Goal: Information Seeking & Learning: Learn about a topic

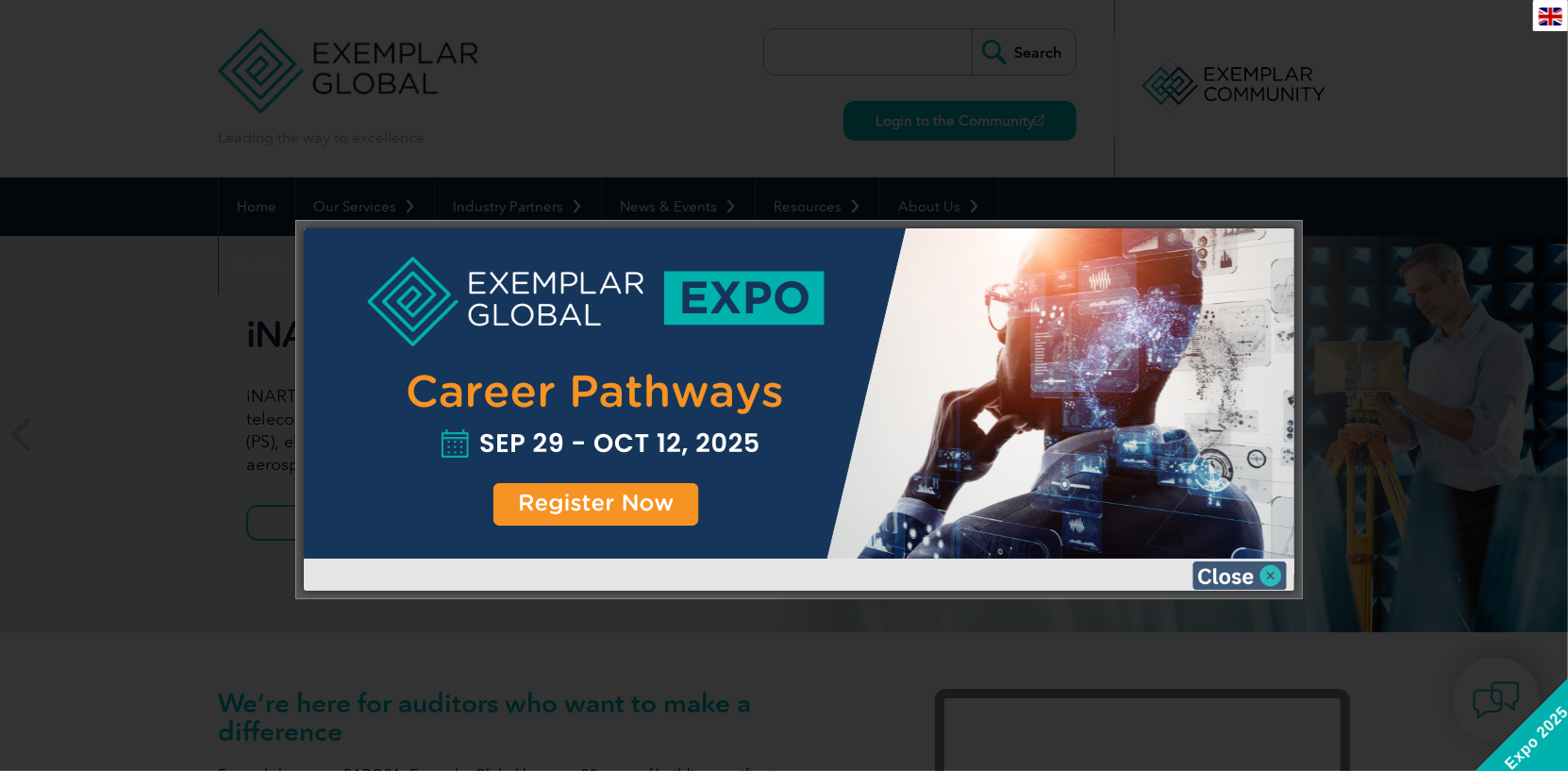
click at [1236, 565] on img at bounding box center [1239, 575] width 94 height 29
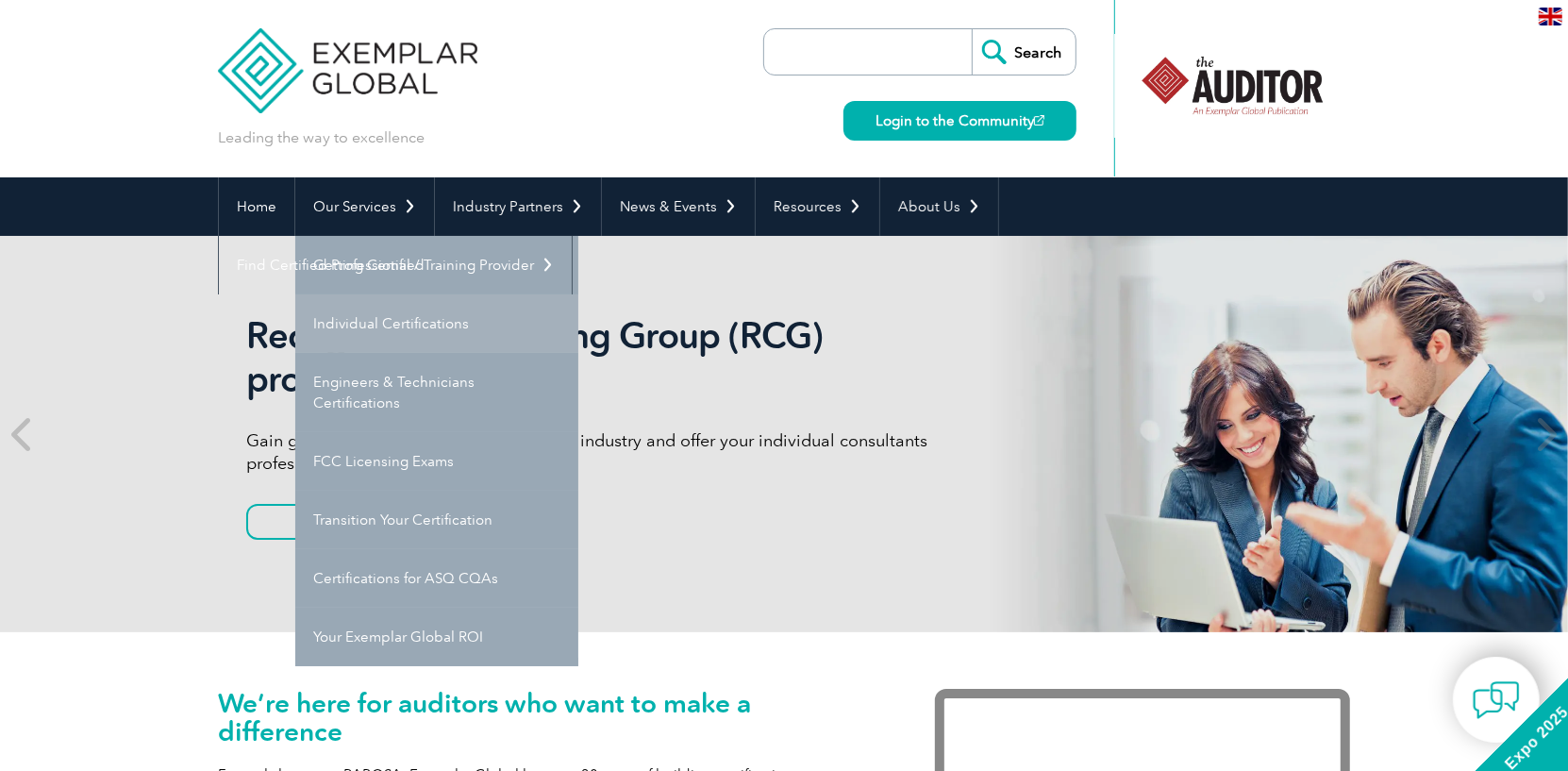
click at [393, 321] on link "Individual Certifications" at bounding box center [437, 324] width 283 height 59
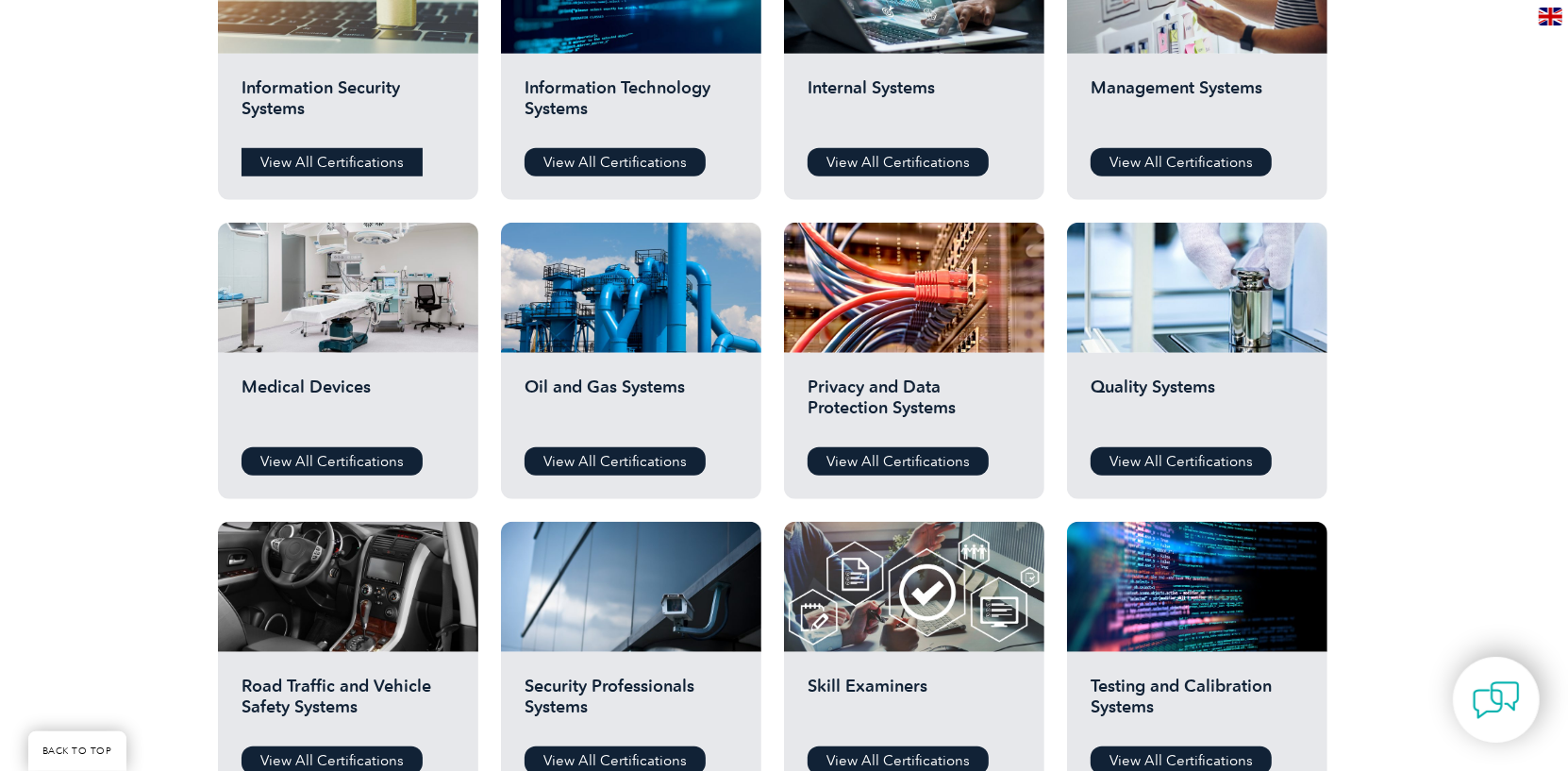
scroll to position [943, 0]
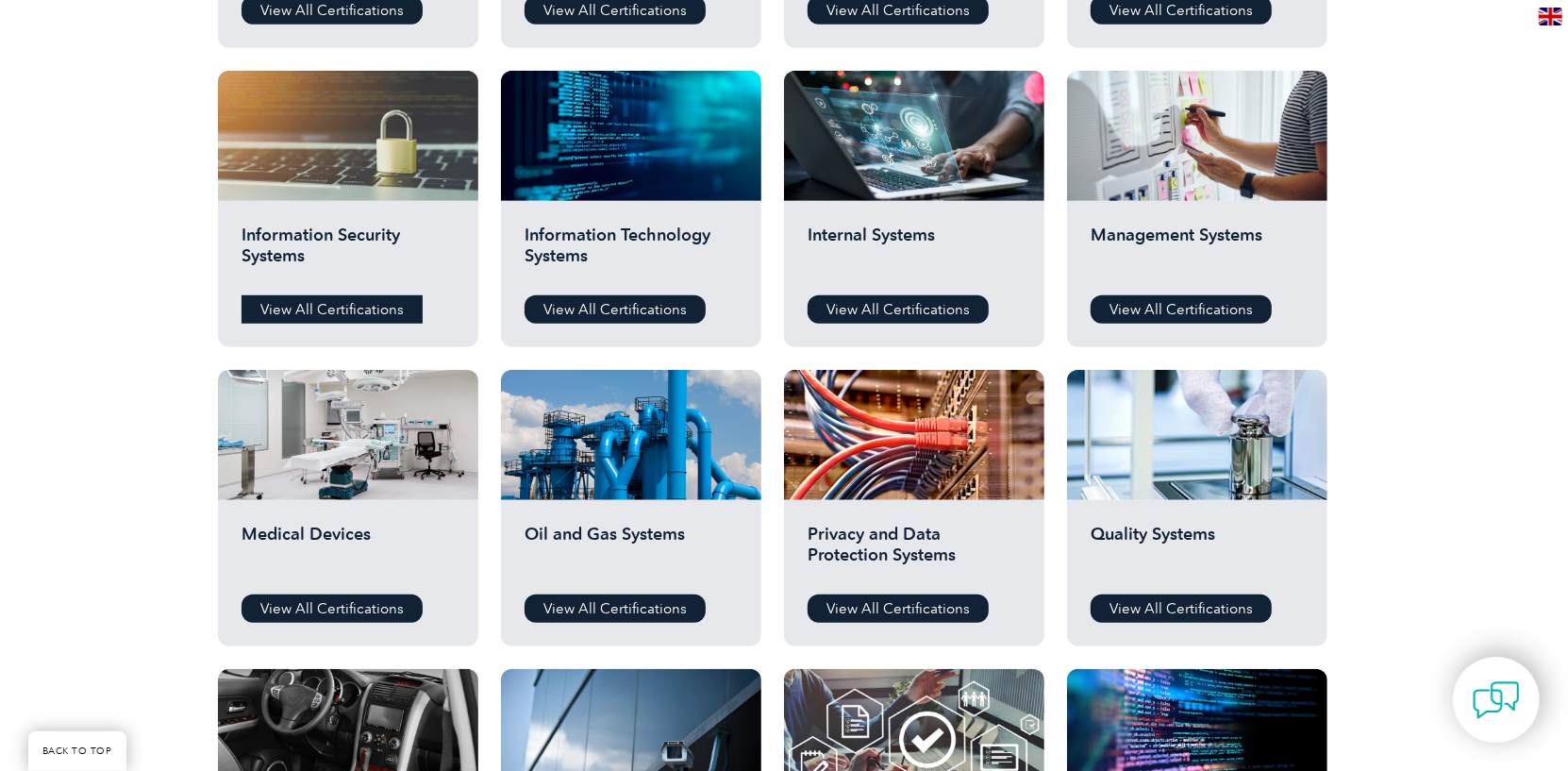
click at [343, 301] on link "View All Certifications" at bounding box center [332, 310] width 181 height 29
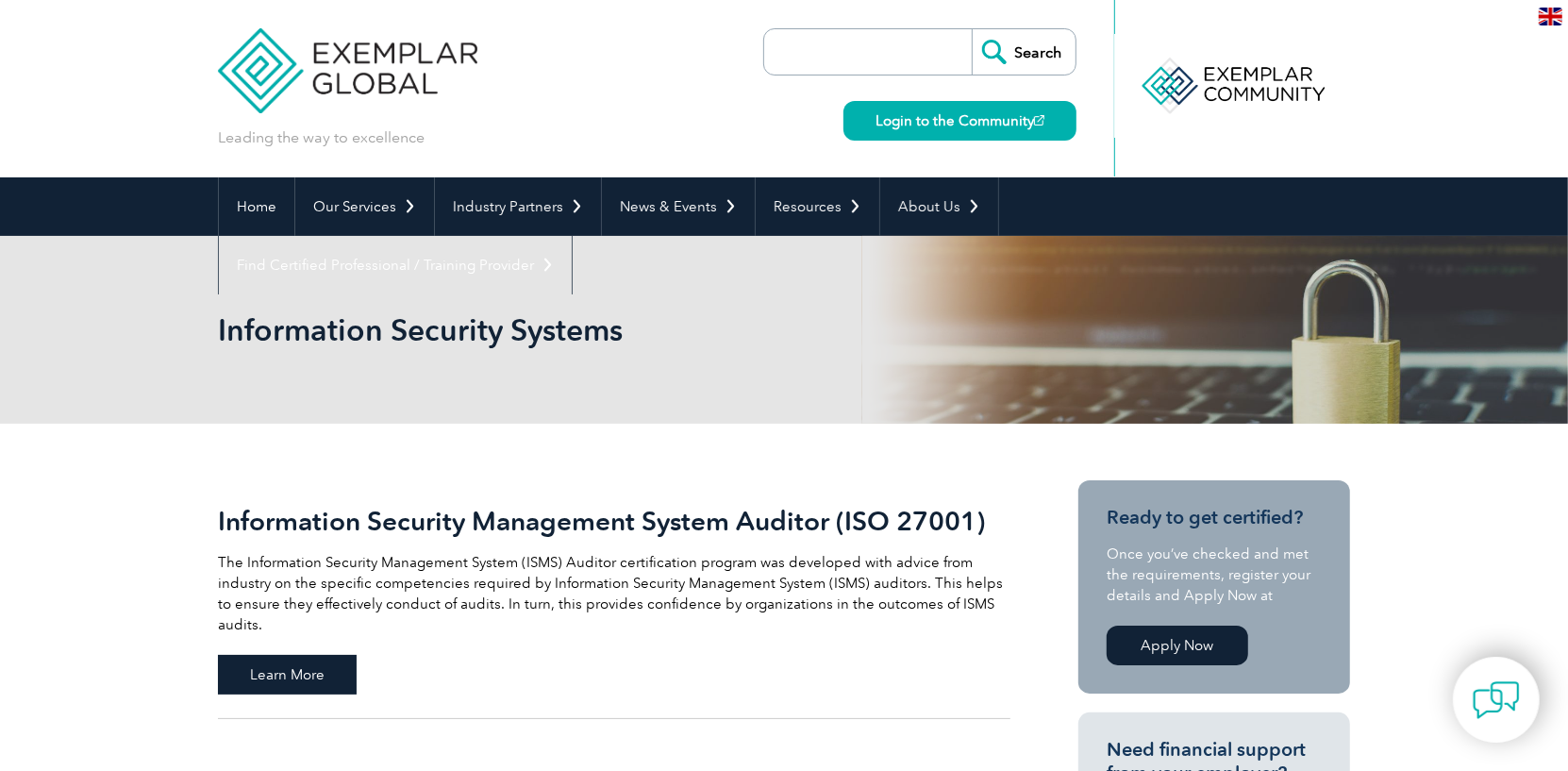
click at [326, 655] on span "Learn More" at bounding box center [287, 675] width 139 height 40
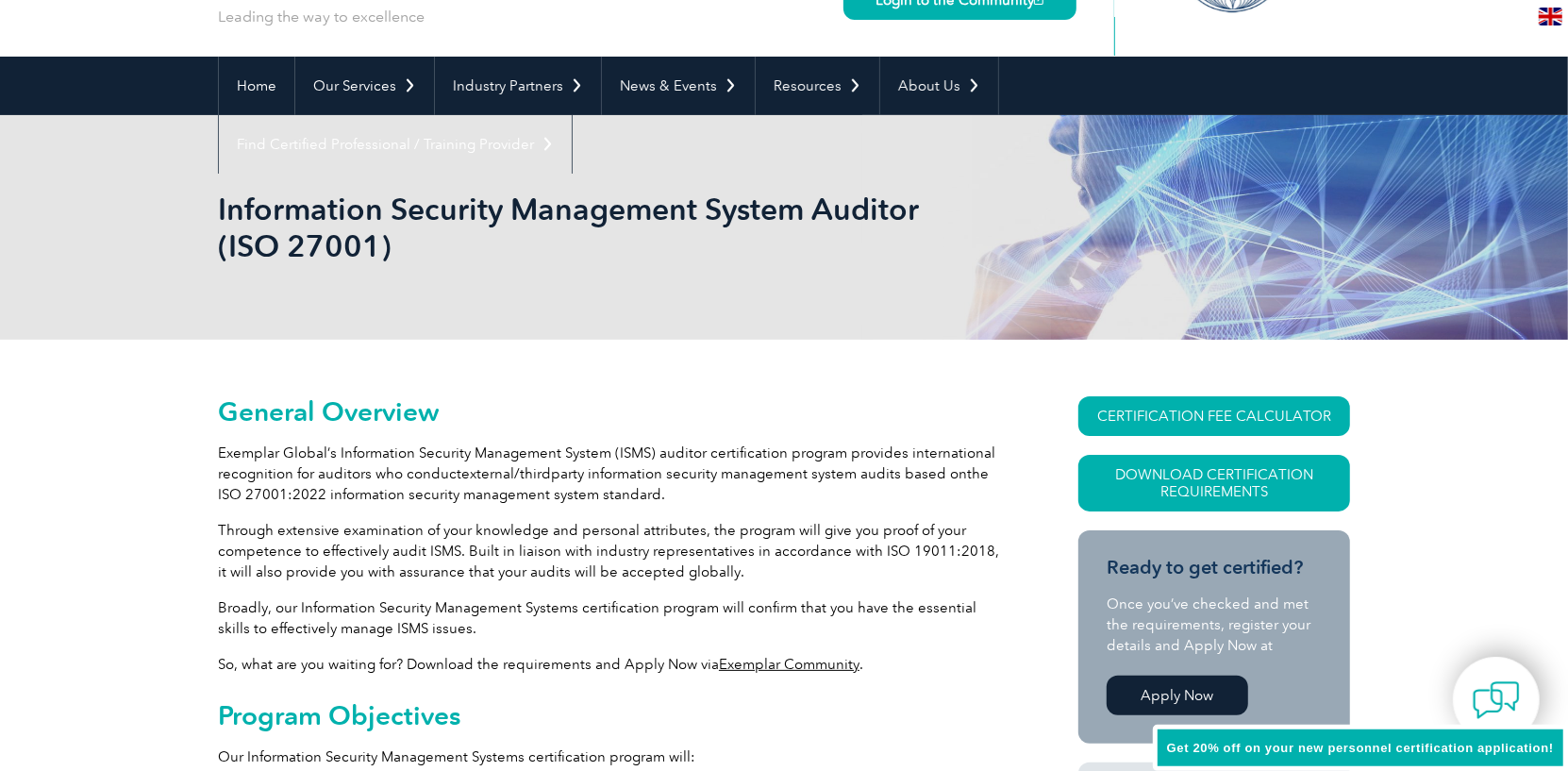
scroll to position [157, 0]
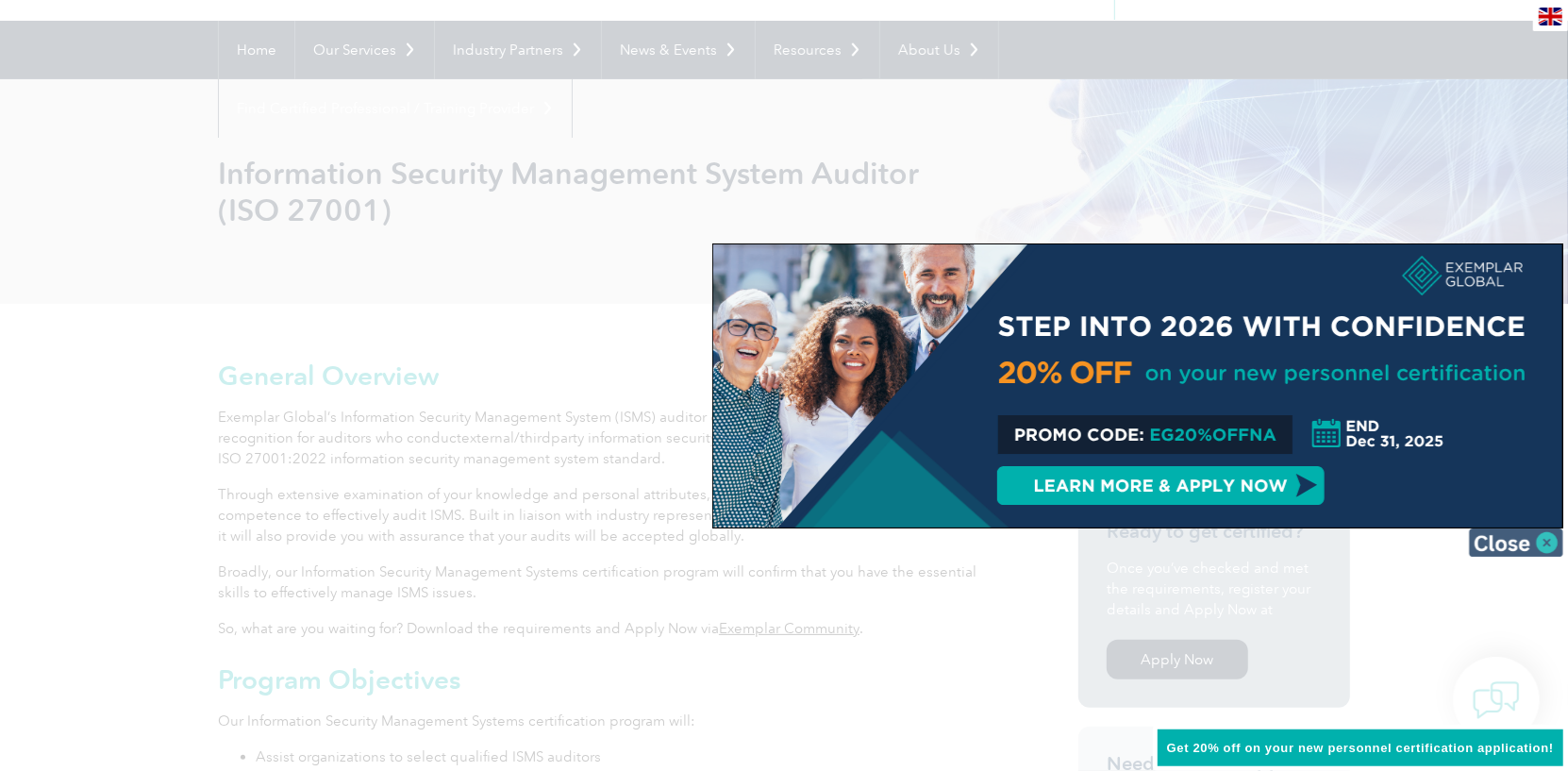
click at [1497, 544] on img at bounding box center [1516, 543] width 94 height 29
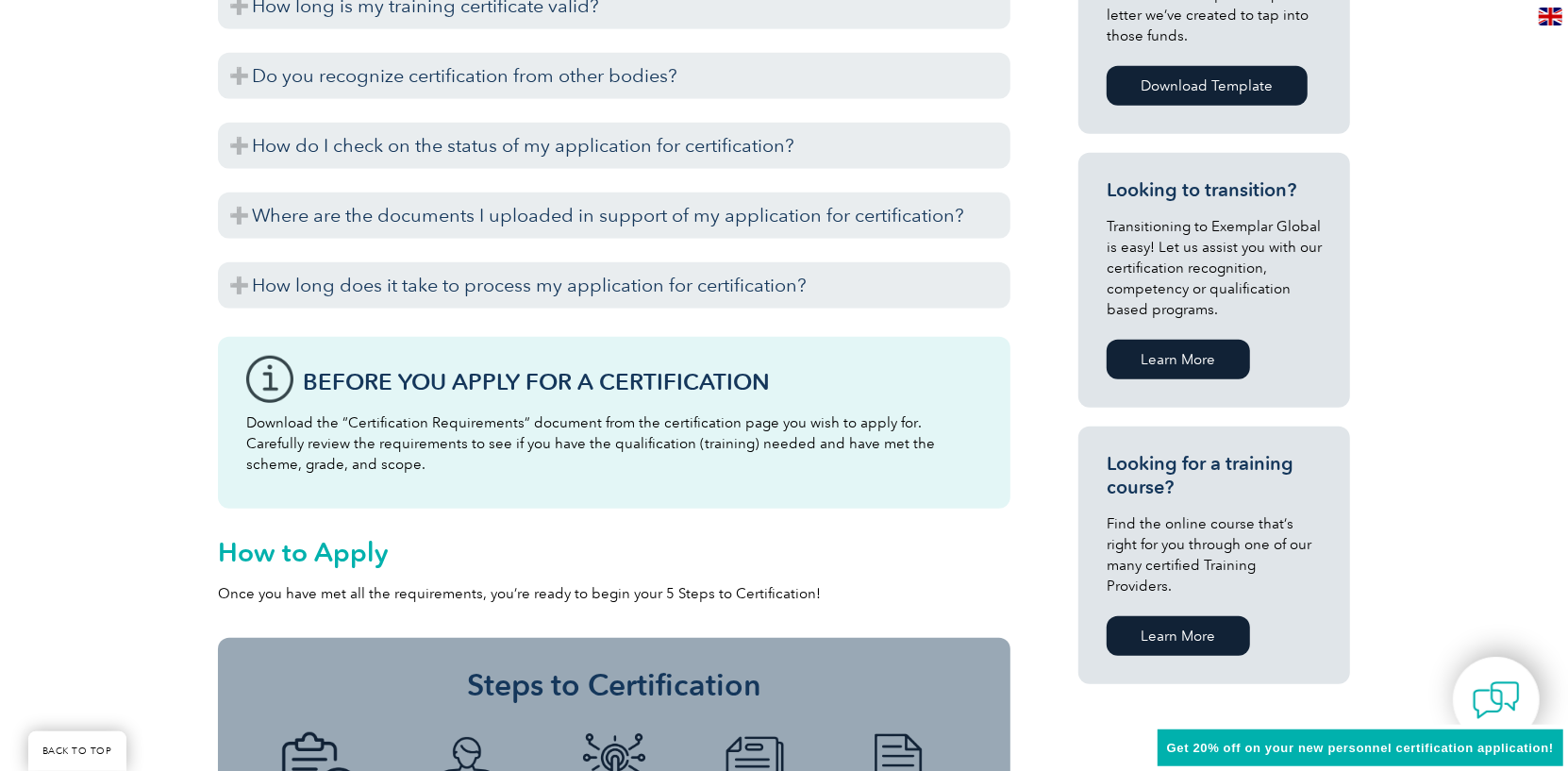
scroll to position [628, 0]
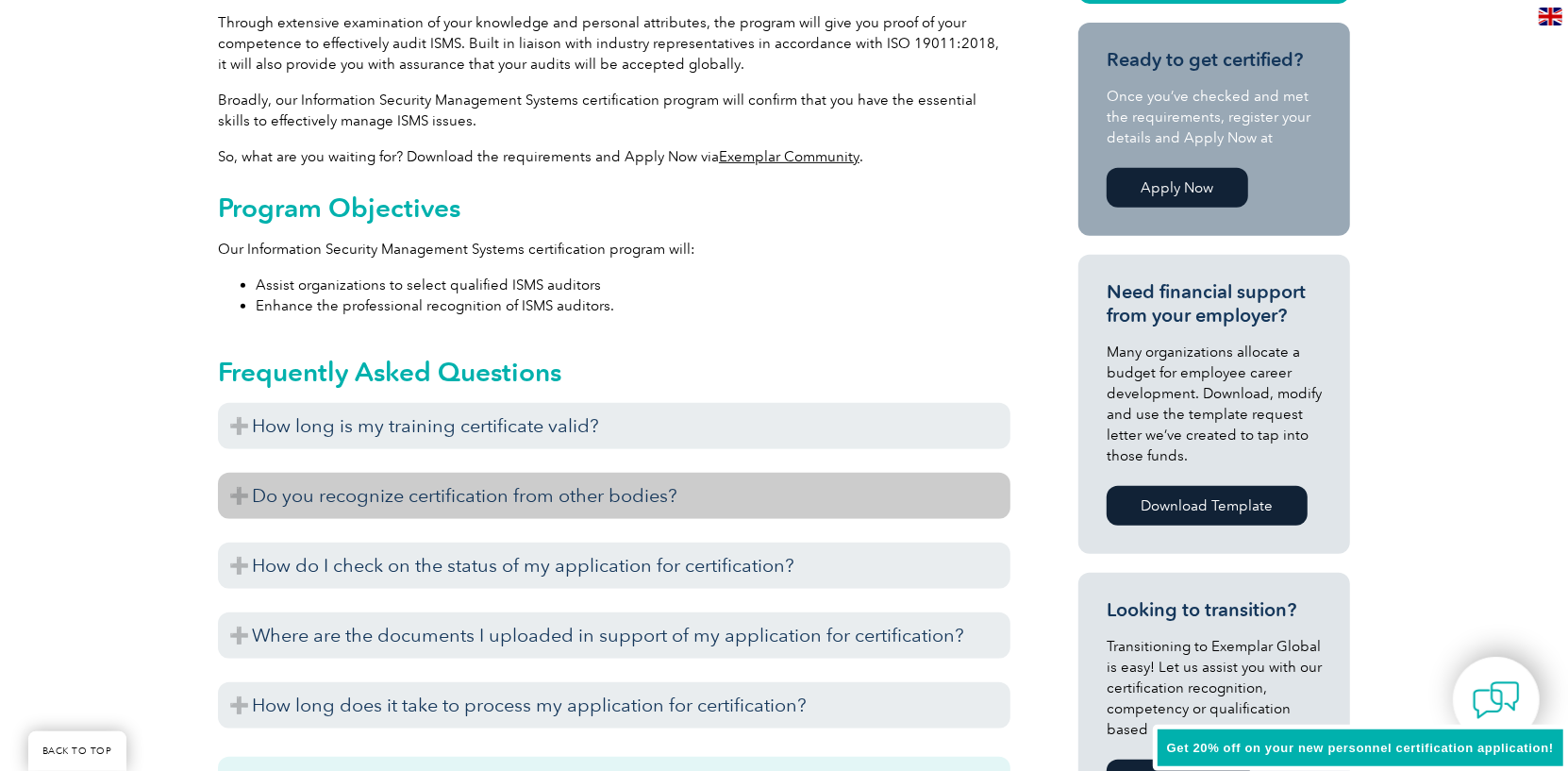
click at [732, 500] on h3 "Do you recognize certification from other bodies?" at bounding box center [613, 495] width 792 height 47
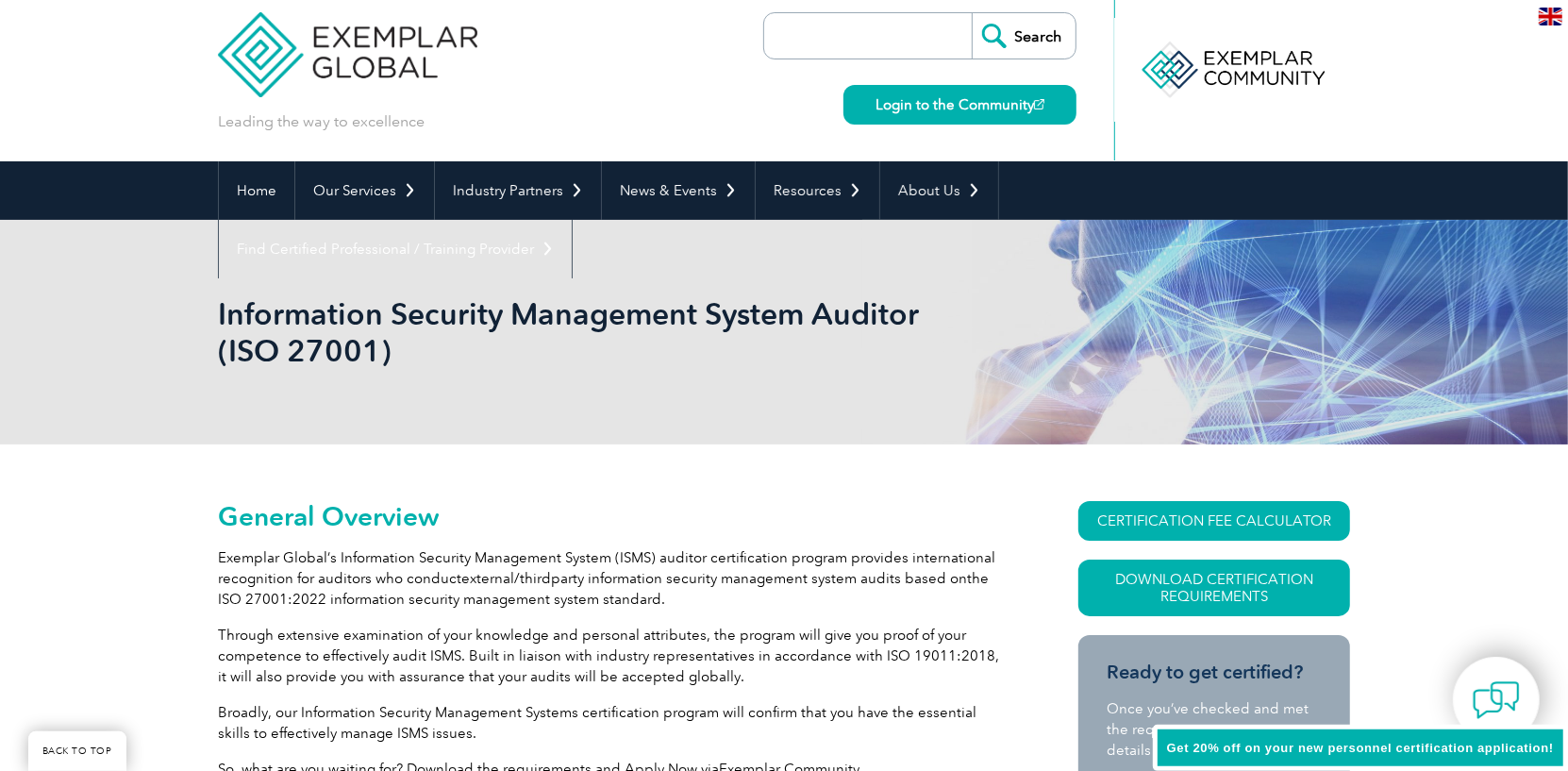
scroll to position [0, 0]
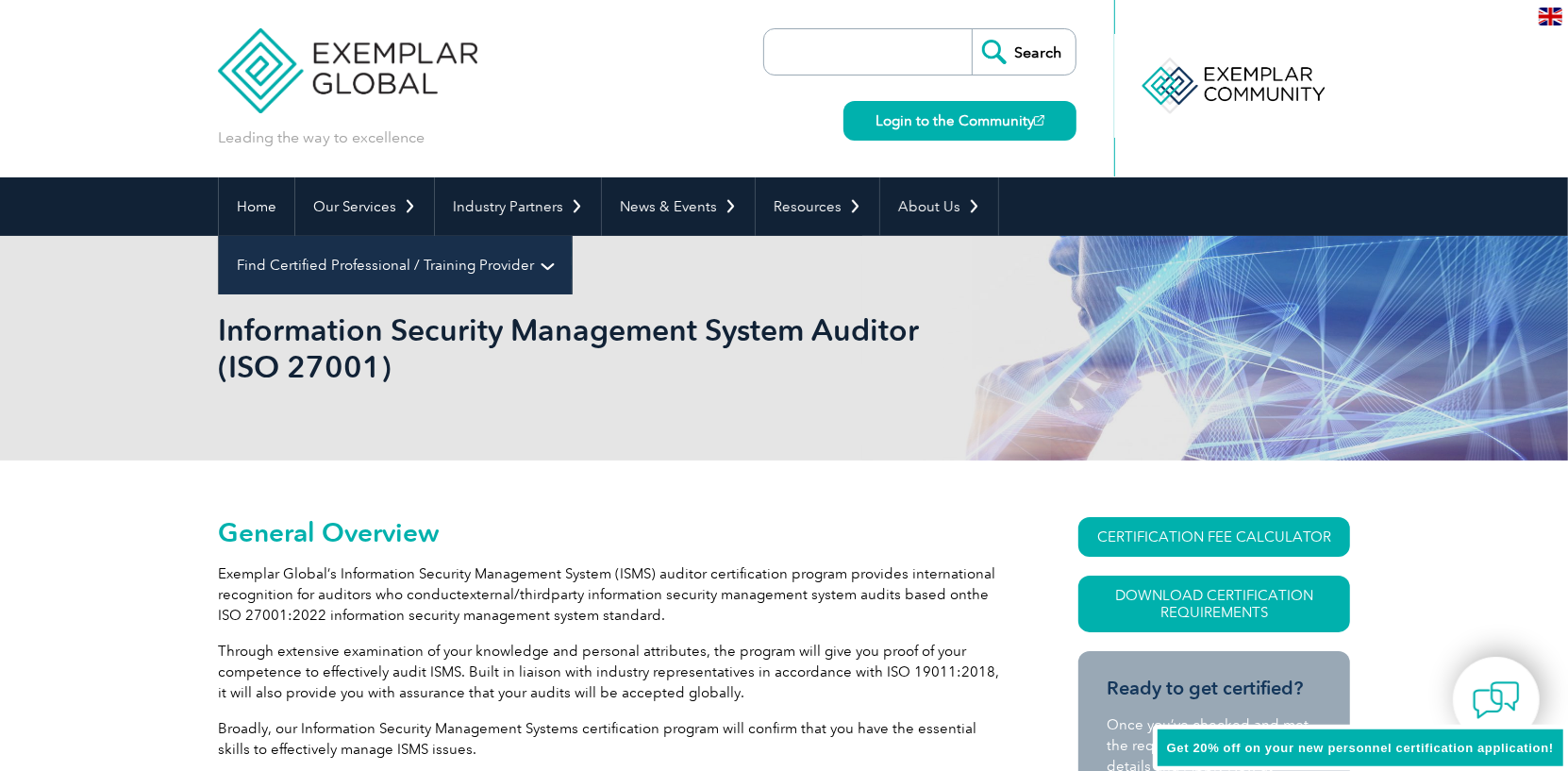
click at [571, 236] on link "Find Certified Professional / Training Provider" at bounding box center [395, 265] width 353 height 59
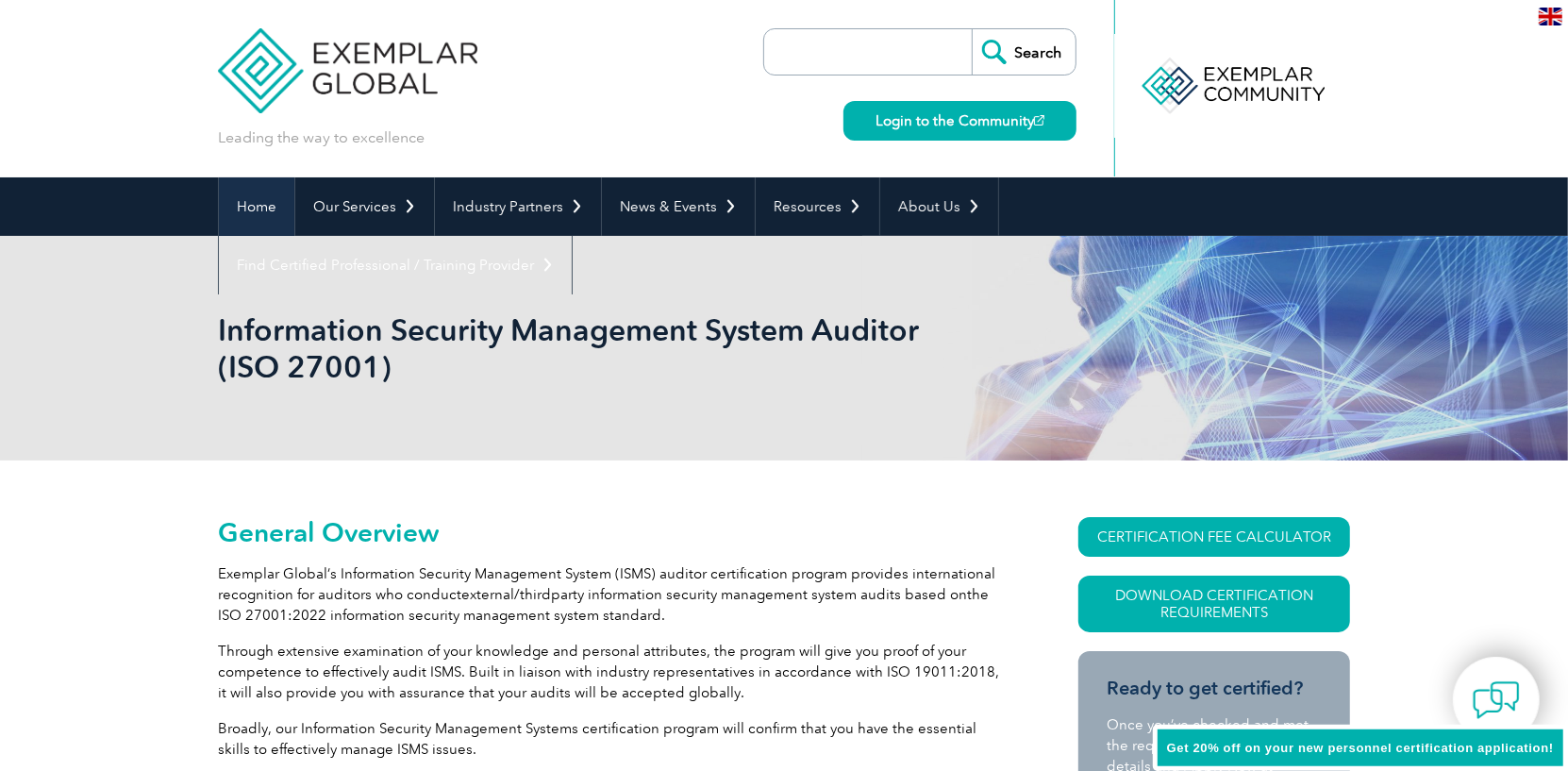
click at [249, 201] on link "Home" at bounding box center [256, 207] width 75 height 59
